Goal: Check status: Check status

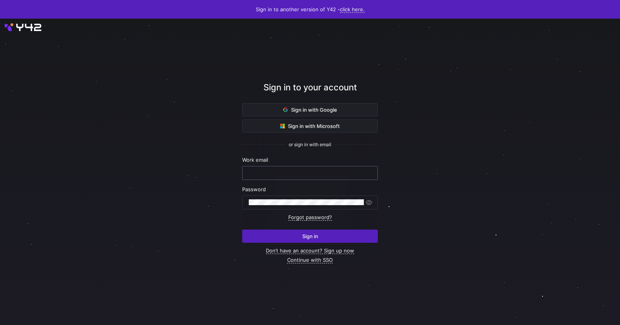
click at [332, 174] on input "text" at bounding box center [310, 173] width 122 height 6
click at [0, 324] on nordpass-autofill-portal at bounding box center [0, 325] width 0 height 0
type input "[PERSON_NAME][EMAIL_ADDRESS][PERSON_NAME][DOMAIN_NAME]"
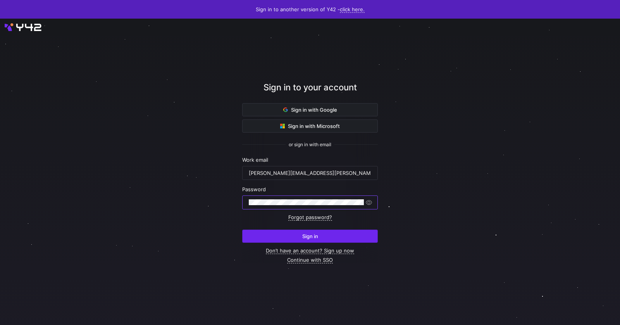
click at [275, 239] on span "submit" at bounding box center [310, 236] width 135 height 12
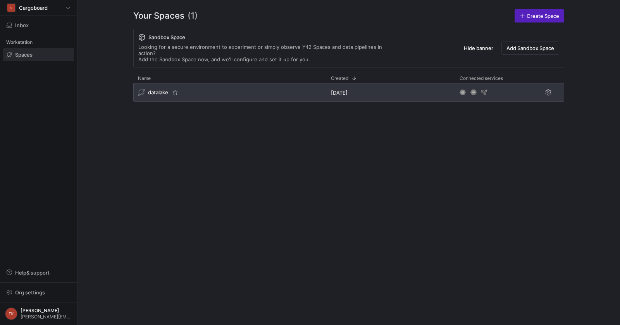
click at [153, 89] on span "datalake" at bounding box center [158, 92] width 20 height 6
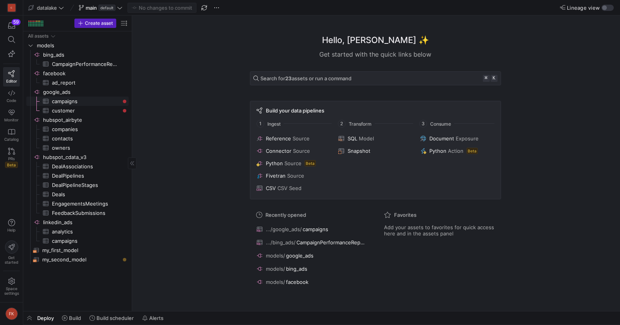
click at [107, 103] on span "campaigns​​​​​​​​​" at bounding box center [86, 101] width 68 height 9
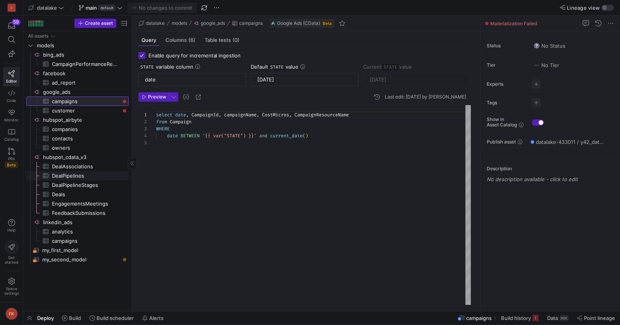
scroll to position [28, 0]
click at [72, 315] on span "Build" at bounding box center [75, 318] width 12 height 6
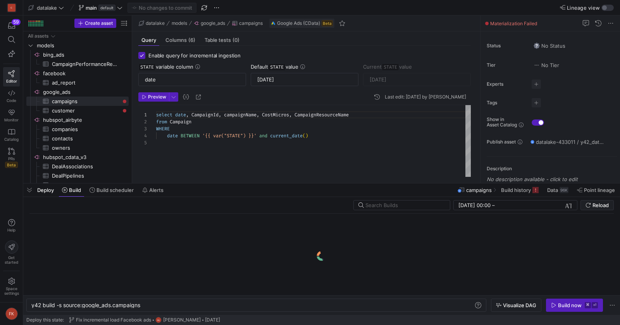
scroll to position [0, 109]
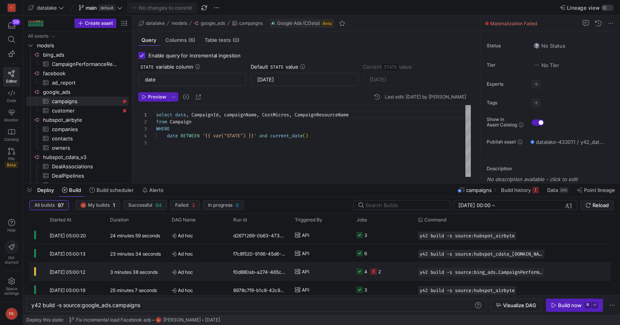
click at [206, 264] on span "Ad hoc" at bounding box center [198, 272] width 52 height 18
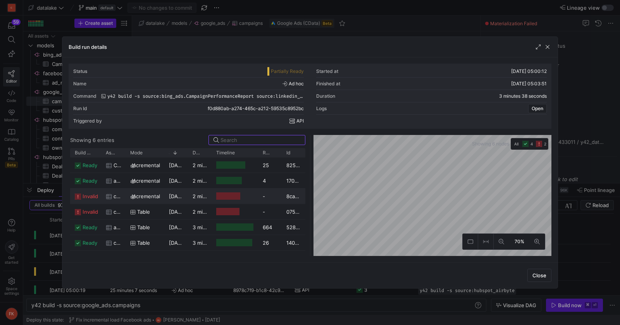
click at [215, 194] on div at bounding box center [235, 195] width 46 height 15
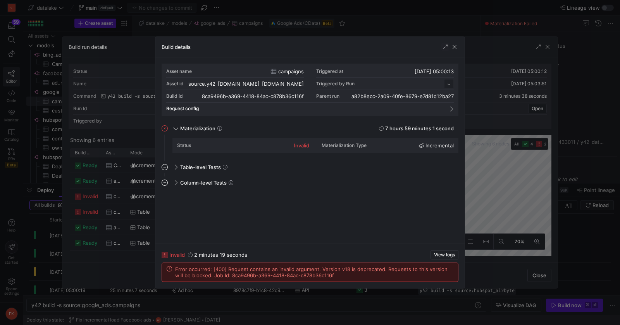
scroll to position [70, 0]
click at [454, 48] on span "button" at bounding box center [455, 47] width 8 height 8
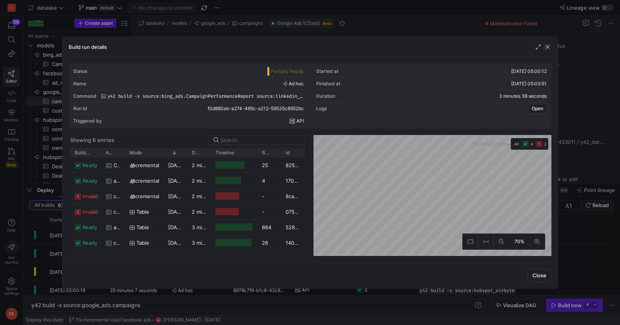
click at [547, 48] on span "button" at bounding box center [548, 47] width 8 height 8
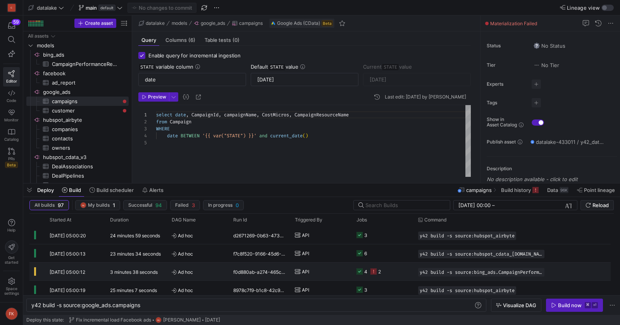
click at [218, 264] on span "Ad hoc" at bounding box center [198, 272] width 52 height 18
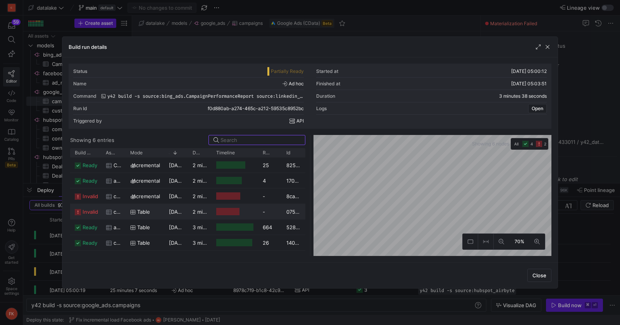
click at [238, 210] on div at bounding box center [227, 211] width 23 height 7
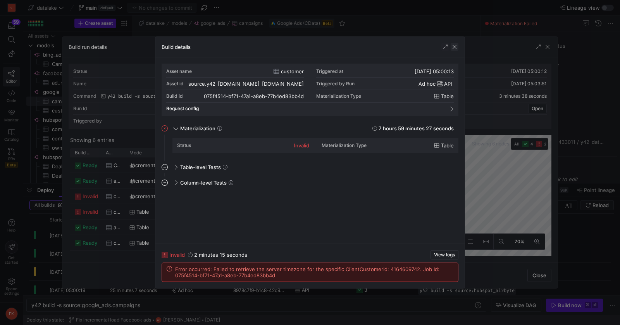
click at [454, 48] on span "button" at bounding box center [455, 47] width 8 height 8
